Goal: Task Accomplishment & Management: Use online tool/utility

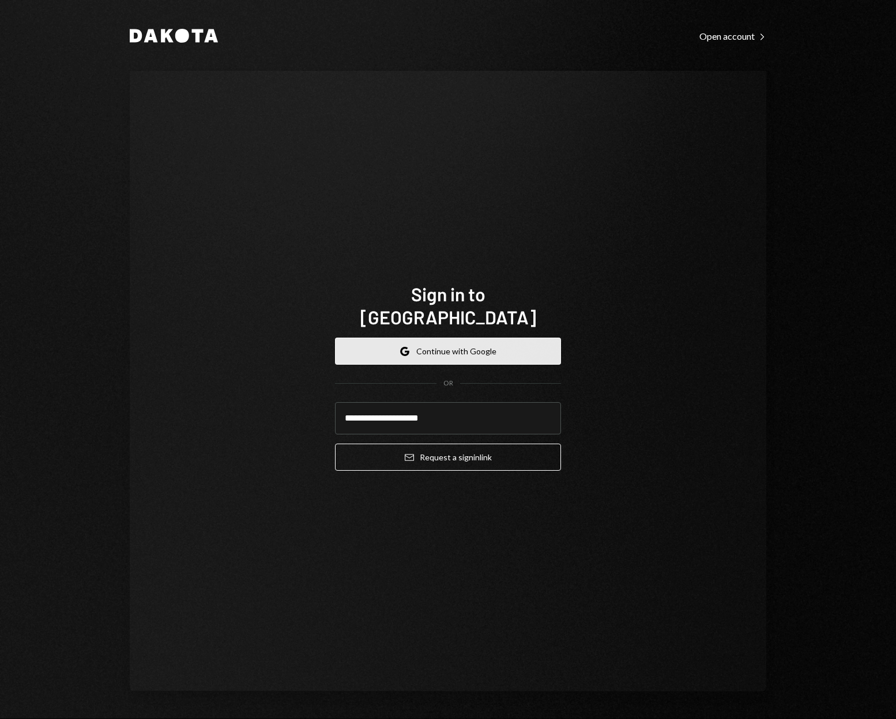
click at [483, 339] on button "Google Continue with Google" at bounding box center [448, 351] width 226 height 27
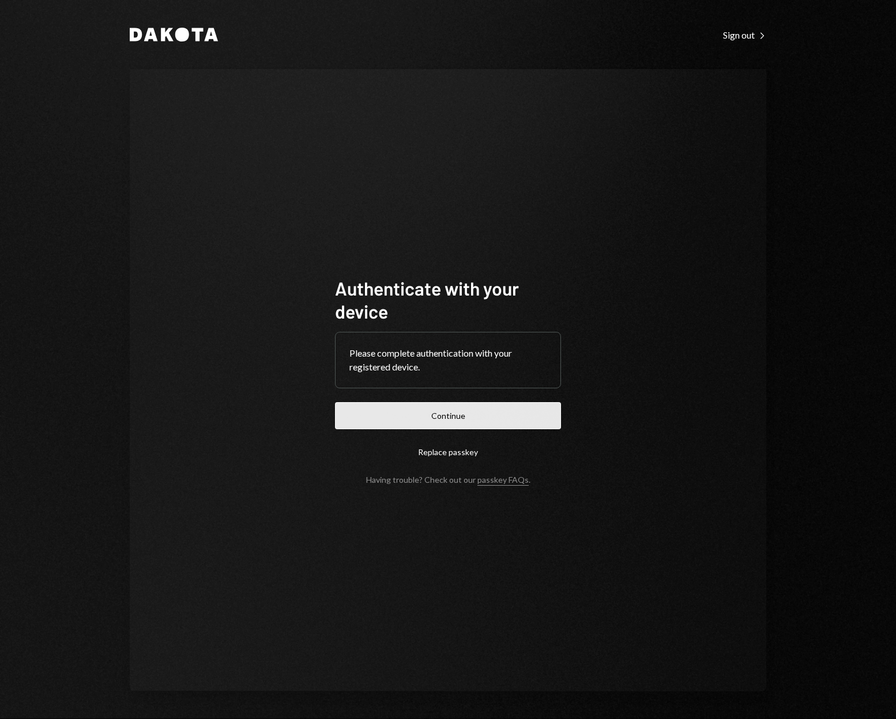
click at [488, 414] on button "Continue" at bounding box center [448, 415] width 226 height 27
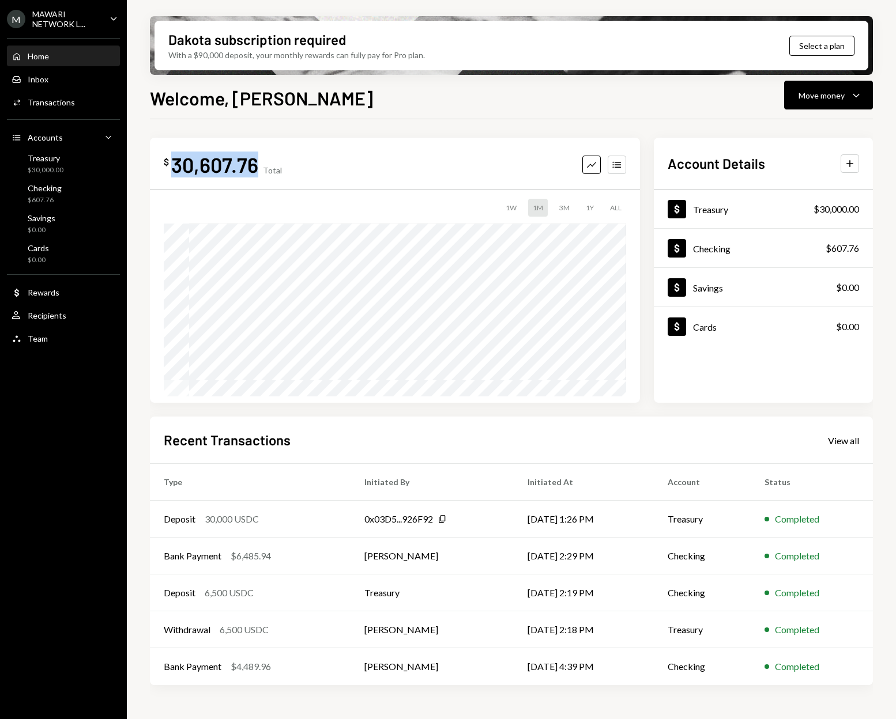
drag, startPoint x: 173, startPoint y: 164, endPoint x: 255, endPoint y: 164, distance: 82.4
click at [255, 164] on div "30,607.76" at bounding box center [214, 165] width 87 height 26
copy div "30,607.76"
